Goal: Task Accomplishment & Management: Complete application form

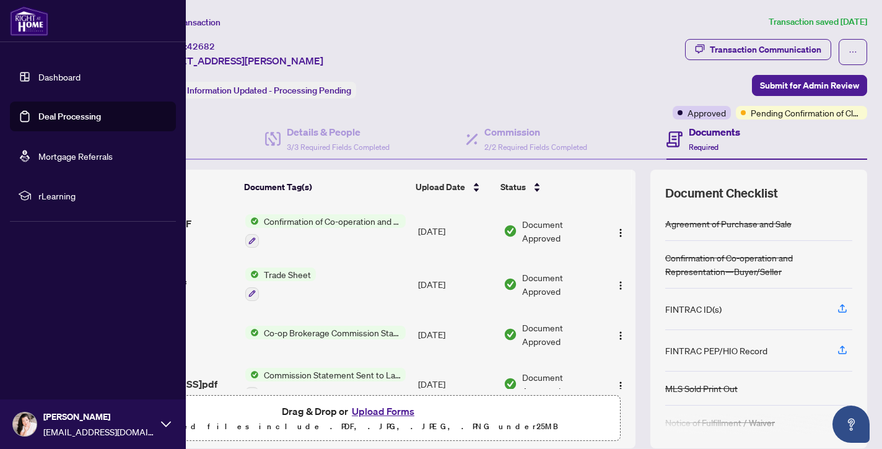
click at [66, 77] on link "Dashboard" at bounding box center [59, 76] width 42 height 11
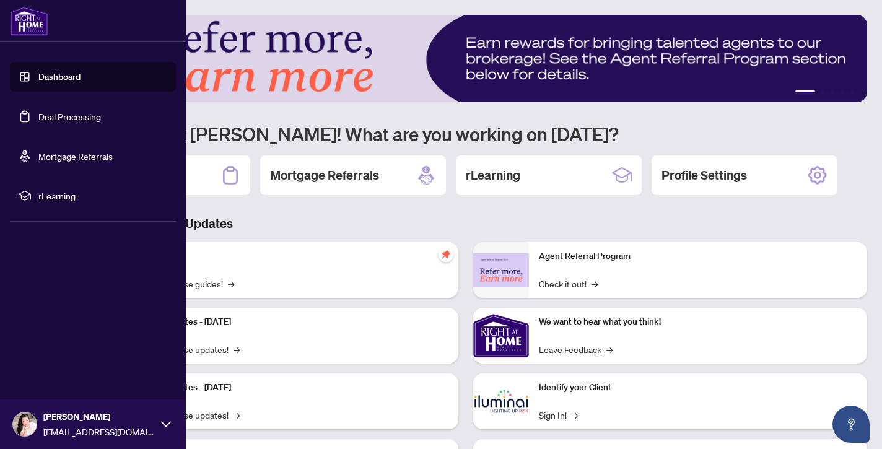
click at [66, 116] on link "Deal Processing" at bounding box center [69, 116] width 63 height 11
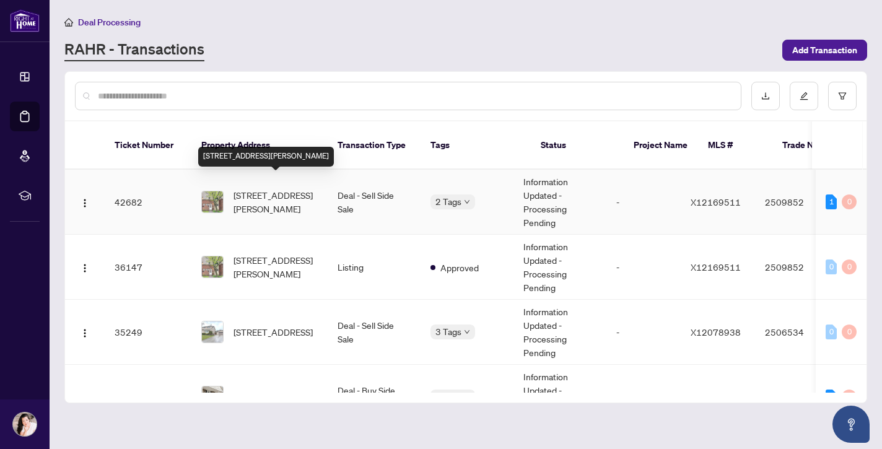
click at [242, 188] on span "[STREET_ADDRESS][PERSON_NAME]" at bounding box center [275, 201] width 84 height 27
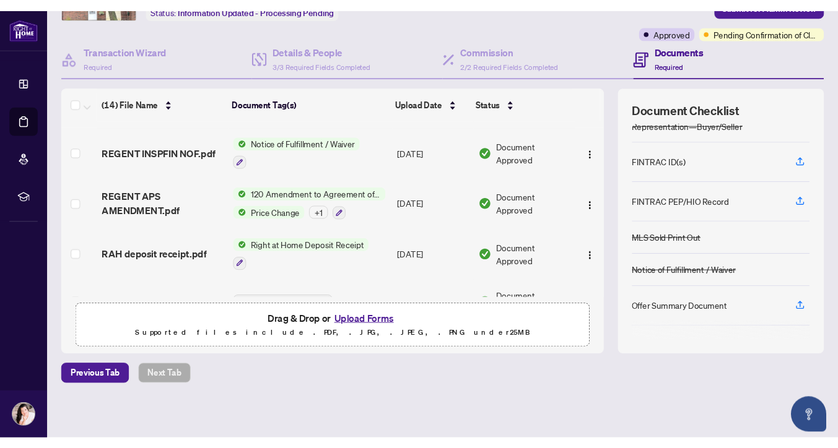
scroll to position [57, 0]
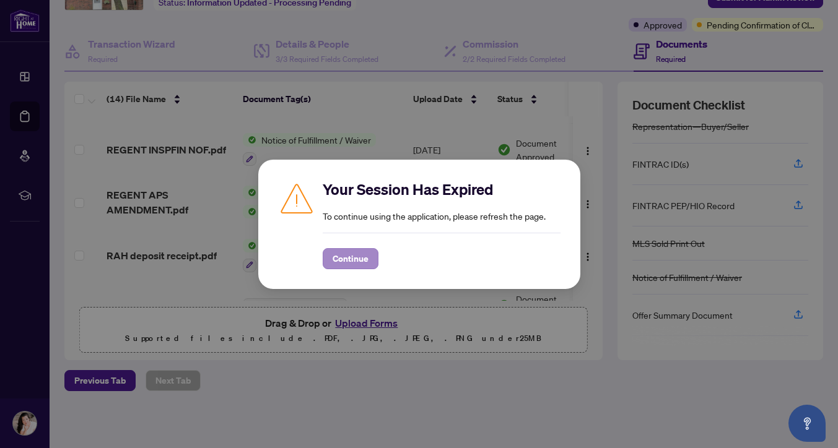
click at [353, 256] on span "Continue" at bounding box center [350, 259] width 36 height 20
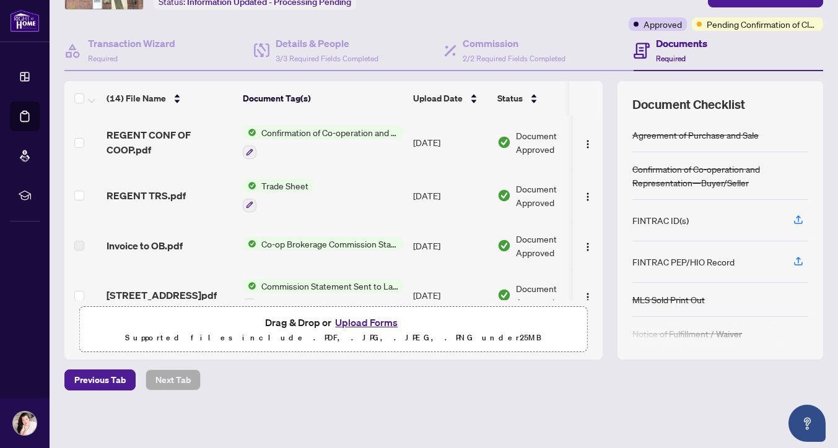
click at [374, 322] on button "Upload Forms" at bounding box center [366, 322] width 70 height 16
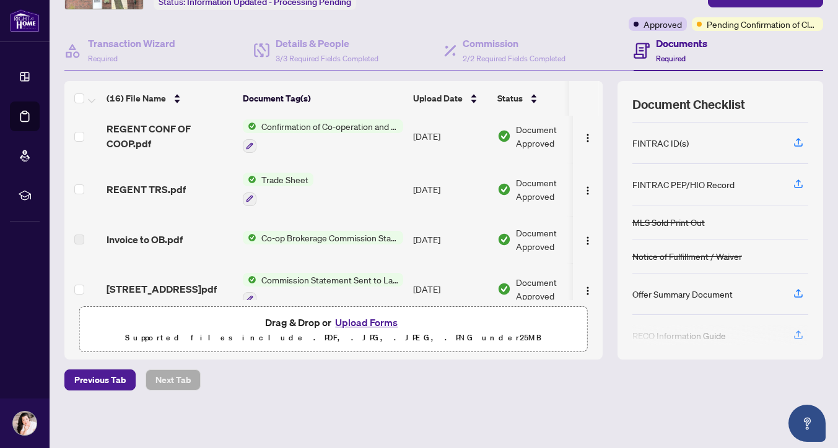
scroll to position [82, 0]
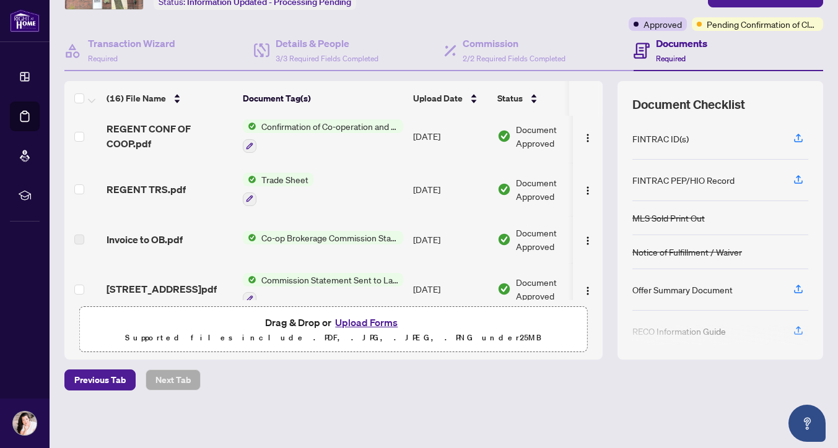
click at [703, 180] on div "FINTRAC PEP/HIO Record" at bounding box center [683, 180] width 102 height 14
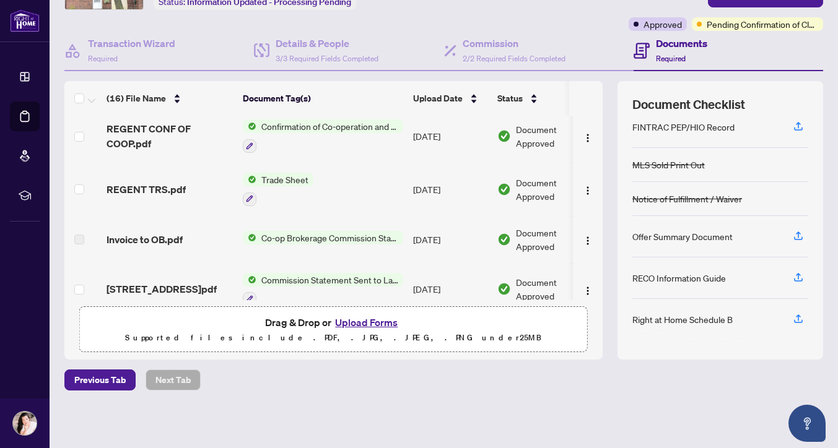
scroll to position [0, 0]
click at [800, 319] on icon "button" at bounding box center [797, 318] width 11 height 11
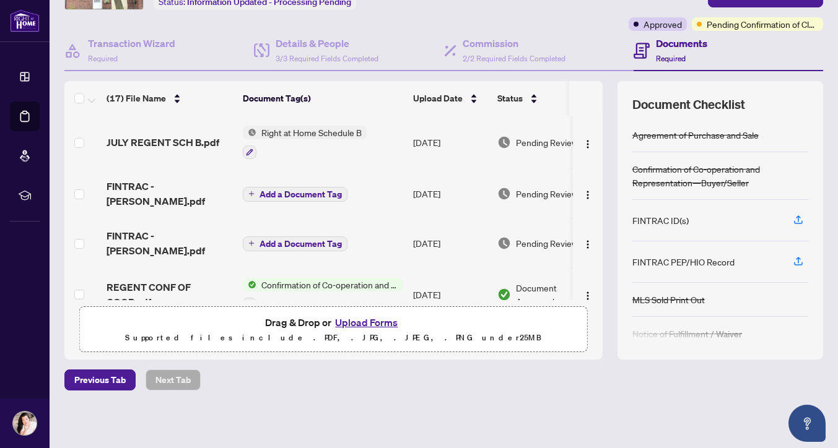
click at [293, 190] on span "Add a Document Tag" at bounding box center [300, 194] width 82 height 9
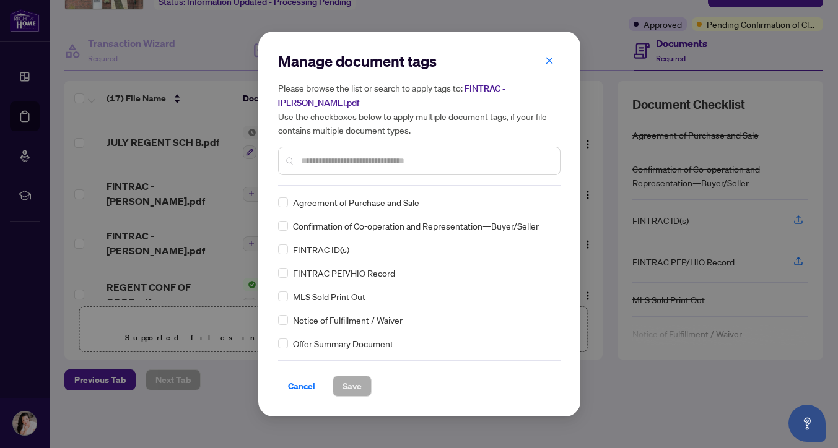
click at [321, 183] on div "Manage document tags Please browse the list or search to apply tags to: FINTRAC…" at bounding box center [419, 118] width 282 height 134
click at [323, 158] on input "text" at bounding box center [425, 161] width 249 height 14
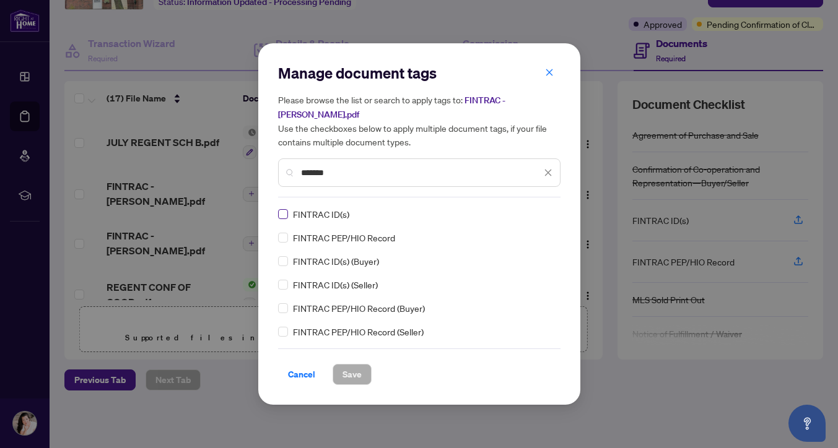
type input "*******"
click at [349, 372] on span "Save" at bounding box center [351, 375] width 19 height 20
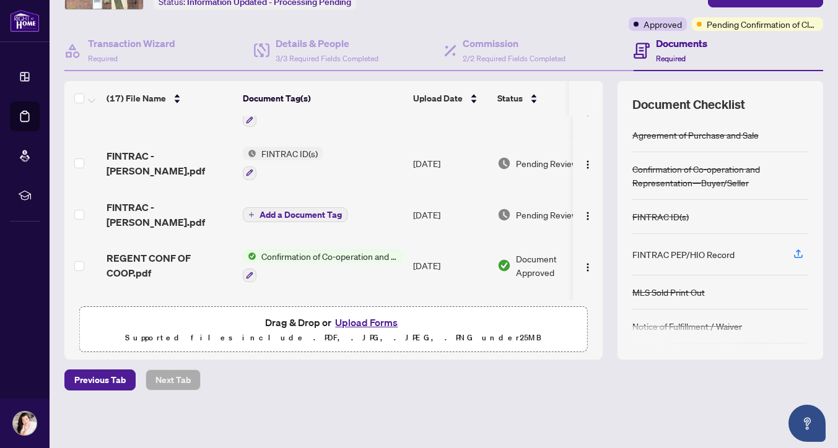
scroll to position [38, 0]
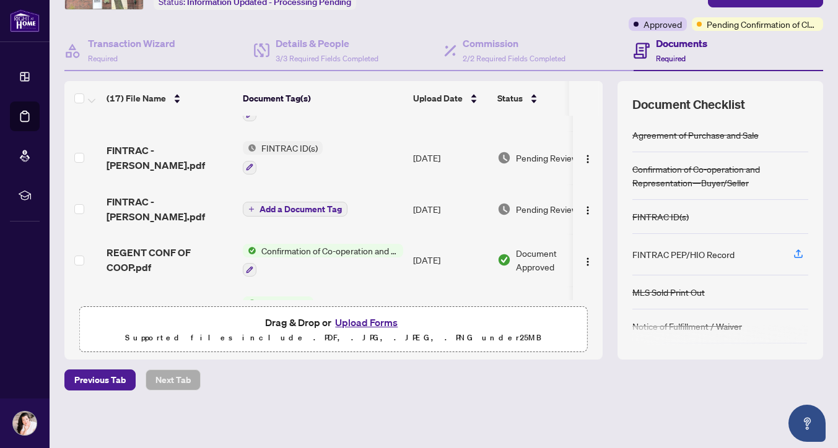
click at [290, 207] on span "Add a Document Tag" at bounding box center [300, 209] width 82 height 9
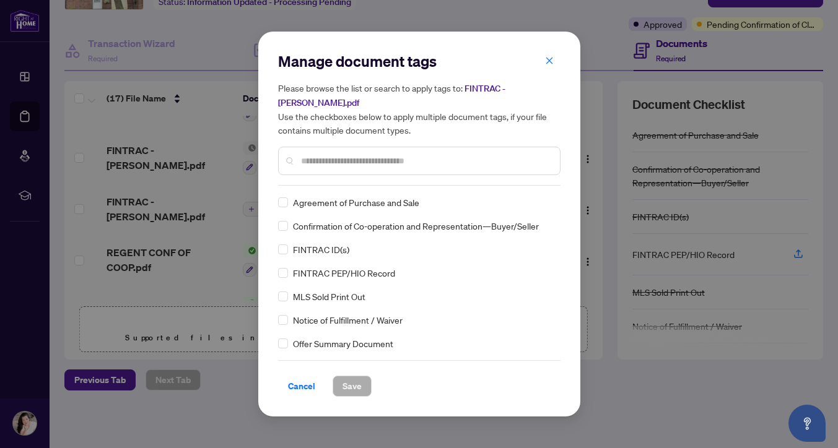
click at [332, 154] on input "text" at bounding box center [425, 161] width 249 height 14
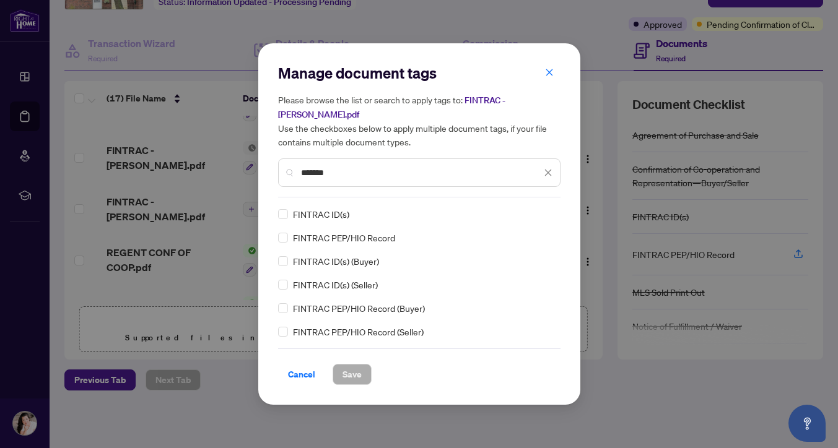
type input "*******"
click at [352, 367] on span "Save" at bounding box center [351, 375] width 19 height 20
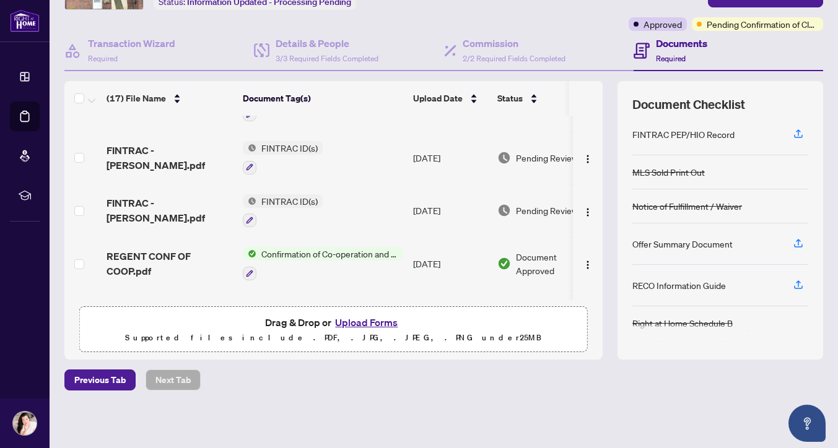
scroll to position [120, 0]
click at [799, 241] on icon "button" at bounding box center [797, 243] width 11 height 11
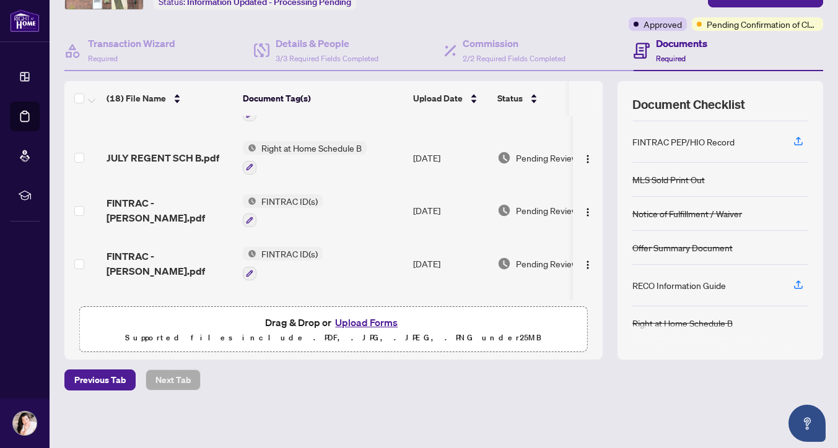
scroll to position [113, 0]
click at [799, 285] on icon "button" at bounding box center [797, 284] width 11 height 11
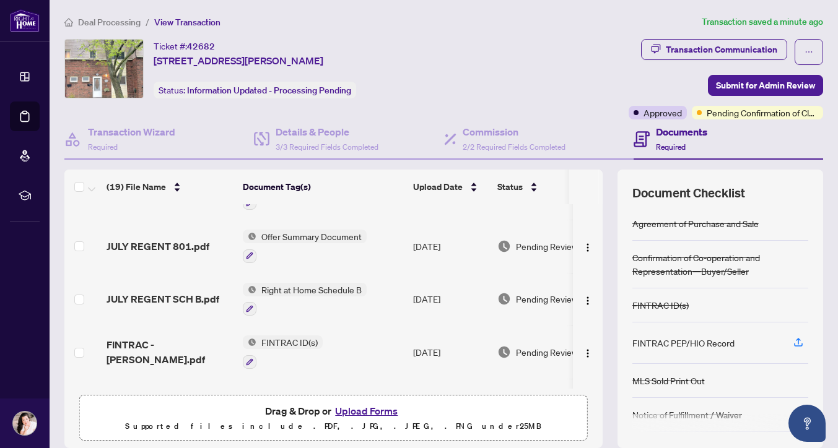
scroll to position [0, 0]
click at [724, 47] on div "Transaction Communication" at bounding box center [721, 50] width 111 height 20
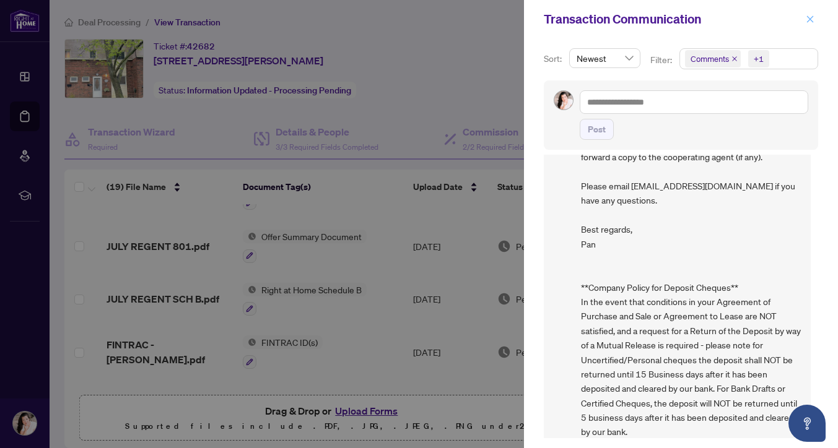
click at [813, 17] on icon "close" at bounding box center [809, 19] width 9 height 9
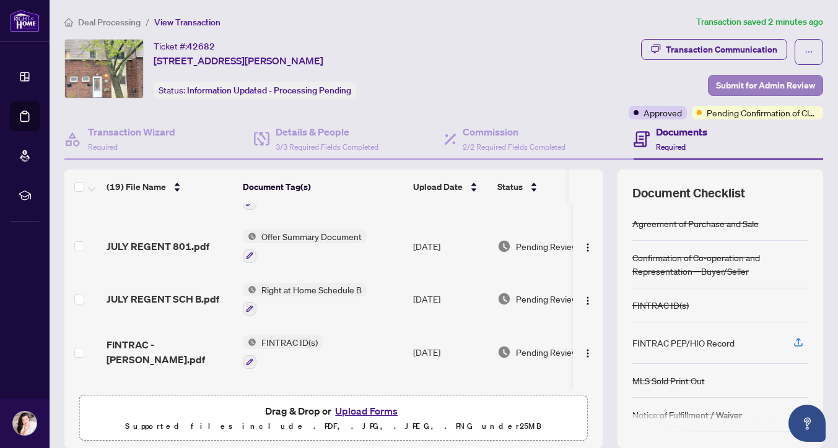
click at [748, 84] on span "Submit for Admin Review" at bounding box center [765, 86] width 99 height 20
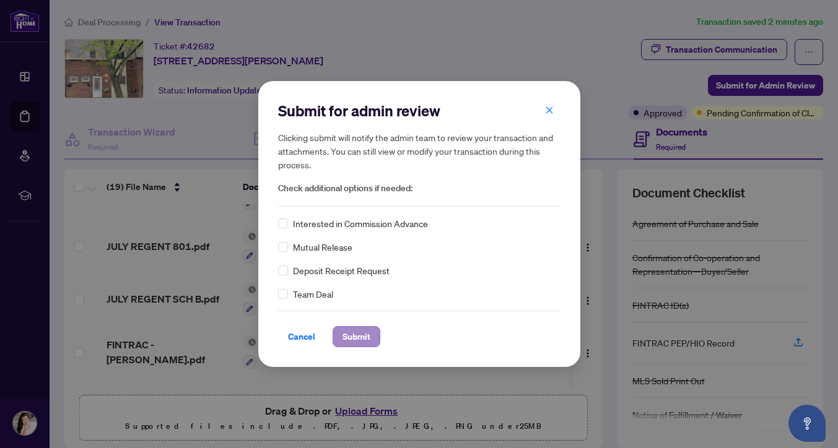
click at [361, 338] on span "Submit" at bounding box center [356, 337] width 28 height 20
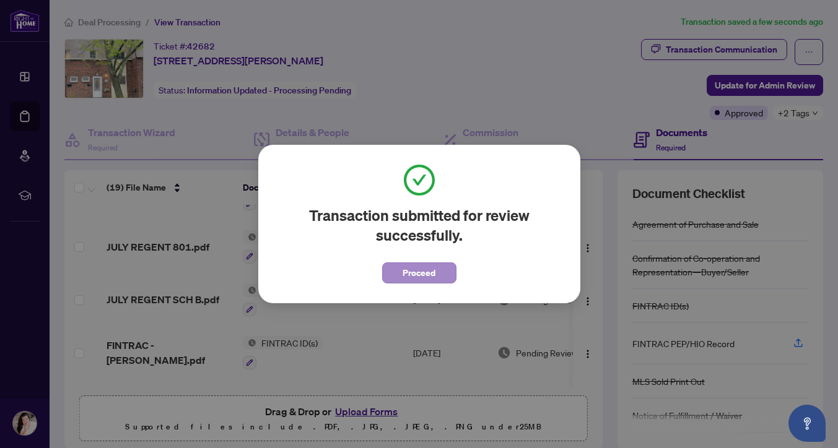
click at [423, 273] on span "Proceed" at bounding box center [418, 273] width 33 height 20
